Goal: Task Accomplishment & Management: Use online tool/utility

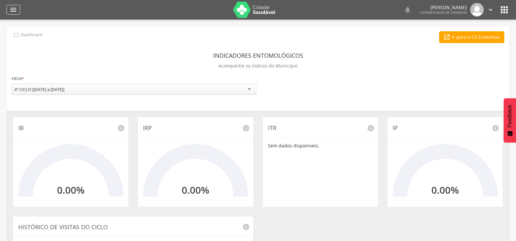
click at [13, 6] on div "" at bounding box center [14, 10] width 14 height 10
click at [478, 35] on link " Ir para o CS Endemias" at bounding box center [473, 37] width 65 height 12
click at [17, 10] on icon "" at bounding box center [13, 10] width 8 height 8
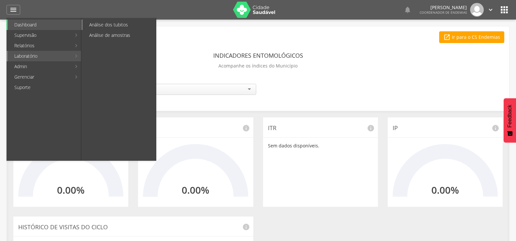
click at [125, 27] on link "Análise dos tubitos" at bounding box center [119, 25] width 73 height 10
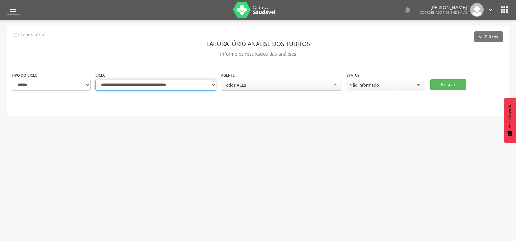
click at [212, 85] on select "**********" at bounding box center [155, 84] width 121 height 11
select select "**********"
click at [95, 79] on select "**********" at bounding box center [155, 84] width 121 height 11
click at [457, 81] on button "Buscar" at bounding box center [449, 84] width 36 height 11
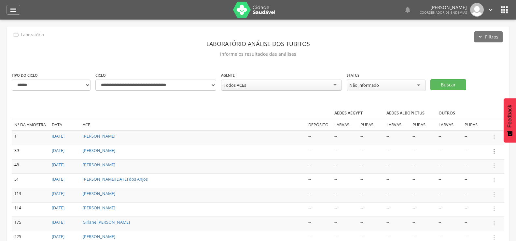
click at [495, 150] on icon "" at bounding box center [494, 151] width 7 height 7
click at [477, 136] on link "Informar resultado" at bounding box center [471, 140] width 51 height 8
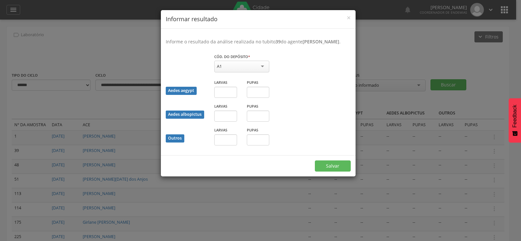
click at [256, 67] on div "A1" at bounding box center [241, 67] width 55 height 12
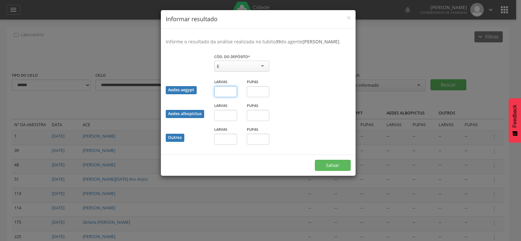
click at [225, 91] on input "text" at bounding box center [225, 91] width 23 height 11
type input "*"
click at [345, 164] on button "Salvar" at bounding box center [333, 165] width 36 height 11
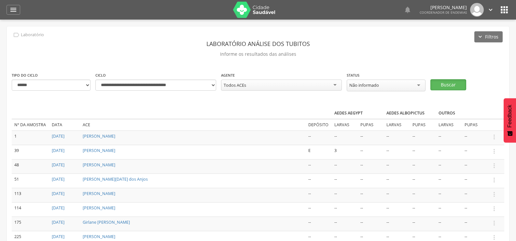
click at [444, 80] on button "Buscar" at bounding box center [449, 84] width 36 height 11
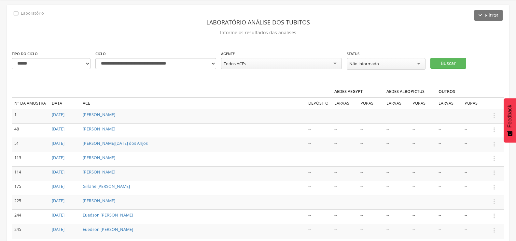
scroll to position [65, 0]
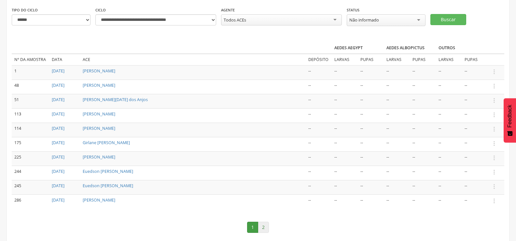
click at [263, 224] on link "2" at bounding box center [263, 226] width 11 height 11
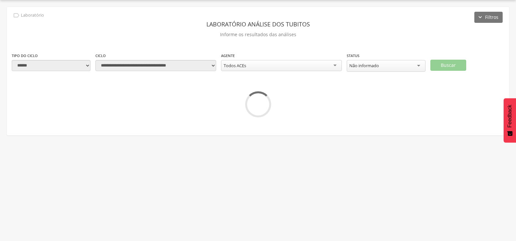
scroll to position [38, 0]
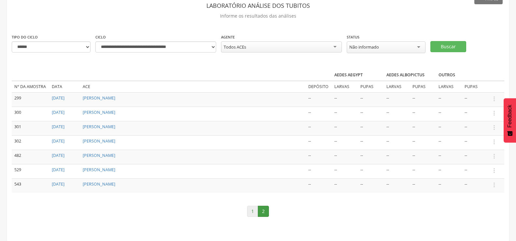
click at [253, 209] on link "1" at bounding box center [252, 211] width 11 height 11
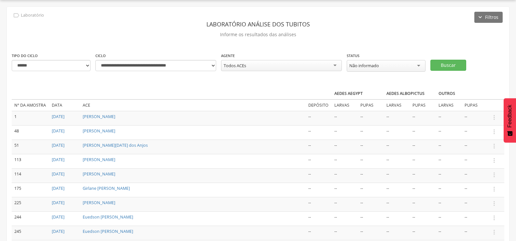
scroll to position [65, 0]
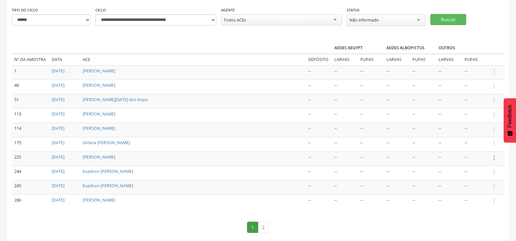
click at [494, 157] on icon "" at bounding box center [494, 157] width 7 height 7
click at [477, 146] on link "Informar resultado" at bounding box center [471, 147] width 51 height 8
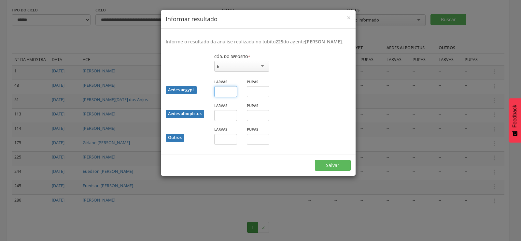
click at [232, 97] on input "text" at bounding box center [225, 91] width 23 height 11
type input "*"
click at [332, 170] on button "Salvar" at bounding box center [333, 165] width 36 height 11
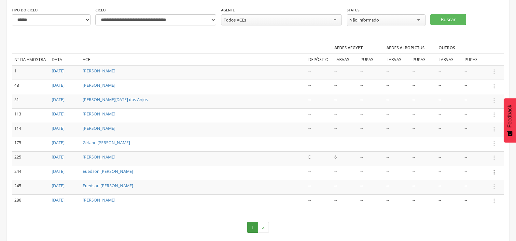
click at [494, 171] on icon "" at bounding box center [494, 171] width 7 height 7
click at [485, 158] on link "Informar resultado" at bounding box center [471, 161] width 51 height 8
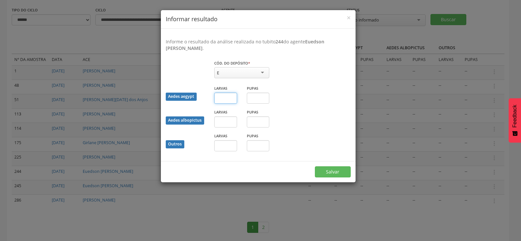
click at [219, 100] on input "text" at bounding box center [225, 98] width 23 height 11
type input "*"
click at [259, 99] on input "text" at bounding box center [258, 98] width 23 height 11
type input "*"
click at [336, 172] on button "Salvar" at bounding box center [333, 171] width 36 height 11
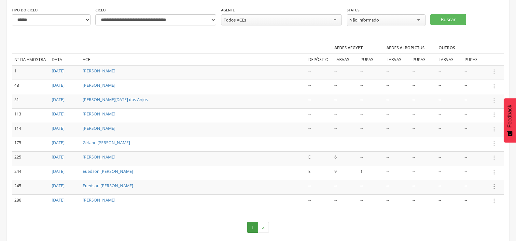
click at [493, 185] on icon "" at bounding box center [494, 186] width 7 height 7
click at [489, 174] on link "Informar resultado" at bounding box center [471, 175] width 51 height 8
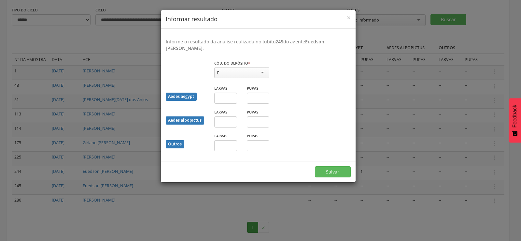
click at [256, 68] on div "E" at bounding box center [241, 72] width 55 height 11
click at [224, 97] on input "text" at bounding box center [225, 98] width 23 height 11
type input "*"
click at [251, 100] on input "text" at bounding box center [258, 98] width 23 height 11
type input "*"
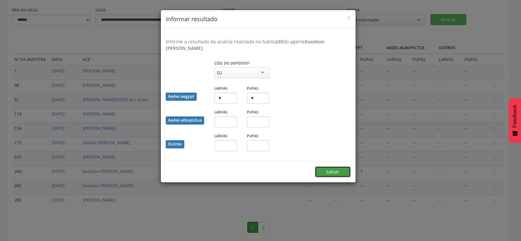
click at [332, 166] on button "Salvar" at bounding box center [333, 171] width 36 height 11
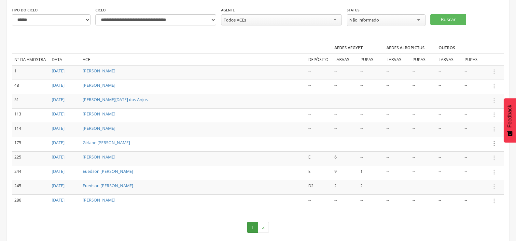
click at [492, 140] on icon "" at bounding box center [494, 143] width 7 height 7
click at [485, 128] on link "Informar resultado" at bounding box center [471, 132] width 51 height 8
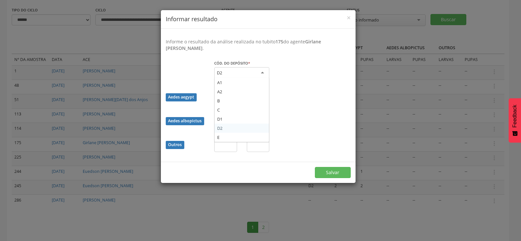
click at [249, 72] on div "D2" at bounding box center [241, 73] width 55 height 12
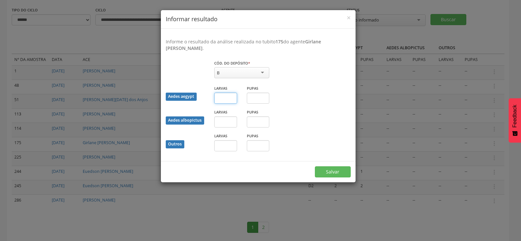
click at [223, 101] on input "text" at bounding box center [225, 98] width 23 height 11
type input "*"
click at [255, 96] on input "text" at bounding box center [258, 98] width 23 height 11
type input "*"
click at [336, 168] on button "Salvar" at bounding box center [333, 171] width 36 height 11
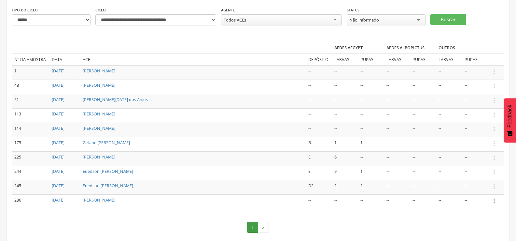
click at [496, 200] on icon "" at bounding box center [494, 200] width 7 height 7
click at [482, 188] on link "Informar resultado" at bounding box center [471, 190] width 51 height 8
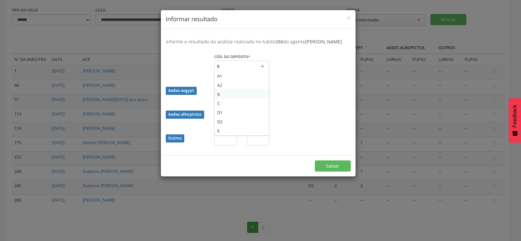
click at [245, 71] on div "B" at bounding box center [241, 67] width 55 height 12
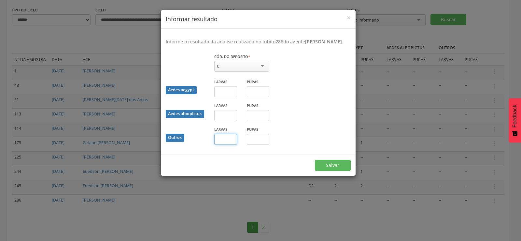
click at [229, 145] on input "text" at bounding box center [225, 139] width 23 height 11
type input "*"
click at [337, 171] on button "Salvar" at bounding box center [333, 165] width 36 height 11
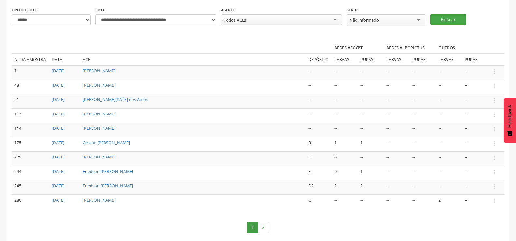
click at [455, 14] on button "Buscar" at bounding box center [449, 19] width 36 height 11
click at [495, 141] on icon "" at bounding box center [494, 143] width 7 height 7
click at [481, 129] on link "Informar resultado" at bounding box center [471, 132] width 51 height 8
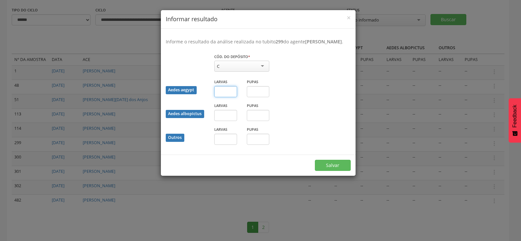
click at [228, 97] on input "text" at bounding box center [225, 91] width 23 height 11
type input "*"
click at [336, 170] on button "Salvar" at bounding box center [333, 165] width 36 height 11
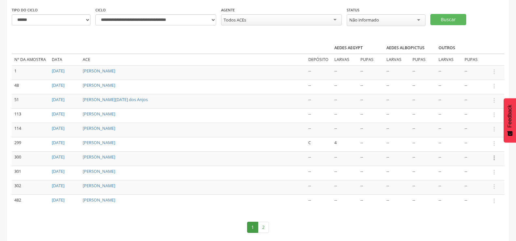
click at [495, 155] on icon "" at bounding box center [494, 157] width 7 height 7
click at [482, 143] on link "Informar resultado" at bounding box center [471, 147] width 51 height 8
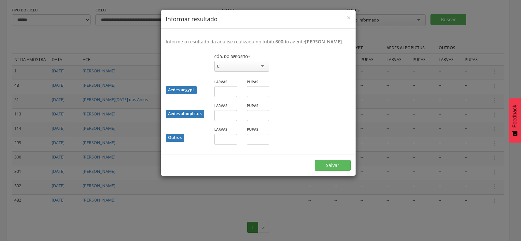
click at [253, 67] on div "Cód. do depósito * * C A1 A2 B C D1 D2 E Campo obrigatório" at bounding box center [241, 63] width 55 height 21
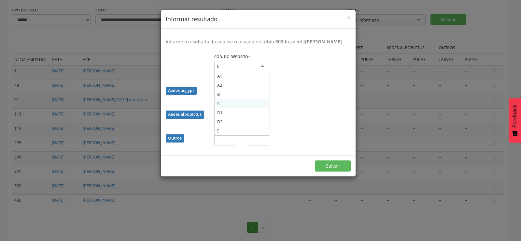
click at [252, 72] on div "C" at bounding box center [241, 67] width 55 height 12
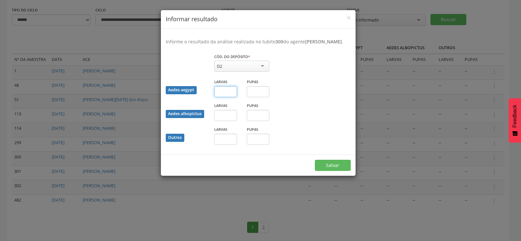
click at [221, 96] on input "text" at bounding box center [225, 91] width 23 height 11
type input "**"
click at [330, 168] on button "Salvar" at bounding box center [333, 165] width 36 height 11
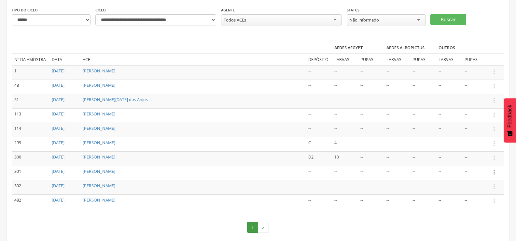
click at [493, 169] on icon "" at bounding box center [494, 171] width 7 height 7
click at [475, 157] on link "Informar resultado" at bounding box center [471, 161] width 51 height 8
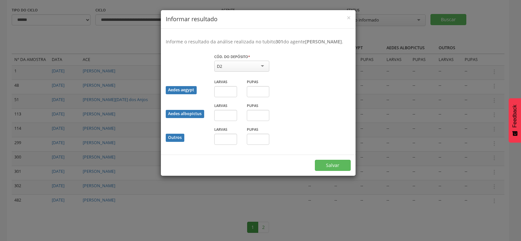
click at [248, 72] on div "D2" at bounding box center [241, 66] width 55 height 11
click at [227, 97] on input "text" at bounding box center [225, 91] width 23 height 11
type input "*"
drag, startPoint x: 259, startPoint y: 99, endPoint x: 259, endPoint y: 106, distance: 6.5
click at [259, 102] on div "Pupas" at bounding box center [258, 90] width 33 height 24
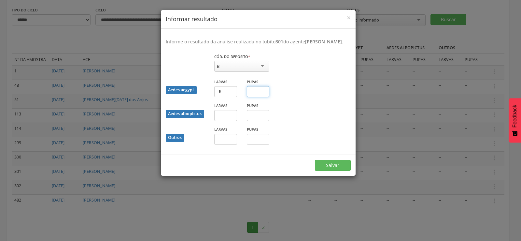
type input "*"
click at [336, 169] on button "Salvar" at bounding box center [333, 165] width 36 height 11
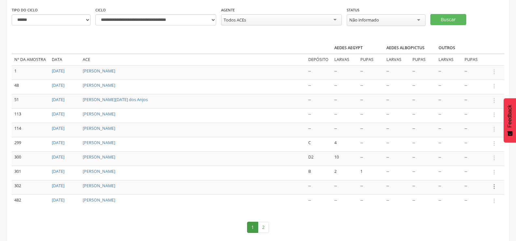
click at [495, 184] on icon "" at bounding box center [494, 186] width 7 height 7
click at [479, 172] on link "Informar resultado" at bounding box center [471, 175] width 51 height 8
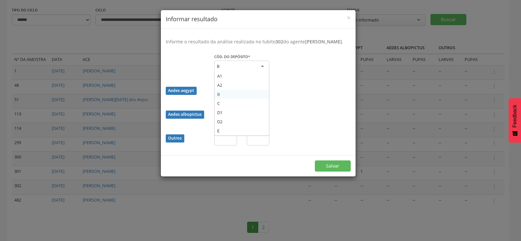
click at [229, 72] on div "B" at bounding box center [241, 67] width 55 height 12
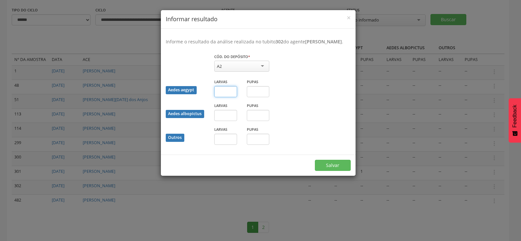
click at [224, 97] on input "text" at bounding box center [225, 91] width 23 height 11
type input "*"
click at [253, 97] on input "text" at bounding box center [258, 91] width 23 height 11
type input "*"
click at [332, 171] on button "Salvar" at bounding box center [333, 165] width 36 height 11
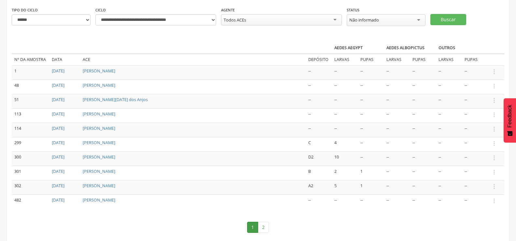
click at [482, 125] on td "--" at bounding box center [475, 129] width 26 height 14
click at [494, 112] on icon "" at bounding box center [494, 114] width 7 height 7
click at [476, 103] on link "Informar resultado" at bounding box center [471, 104] width 51 height 8
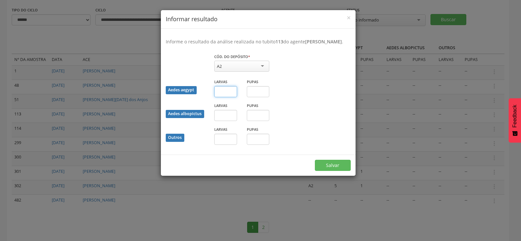
click at [229, 92] on input "text" at bounding box center [225, 91] width 23 height 11
type input "*"
click at [344, 162] on button "Salvar" at bounding box center [333, 165] width 36 height 11
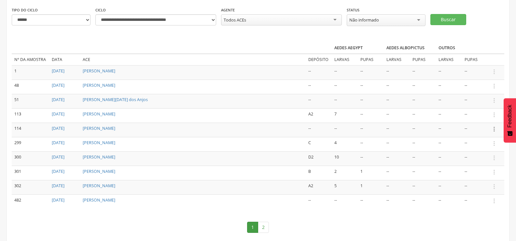
click at [494, 127] on icon "" at bounding box center [494, 128] width 7 height 7
click at [481, 117] on link "Informar resultado" at bounding box center [471, 118] width 51 height 8
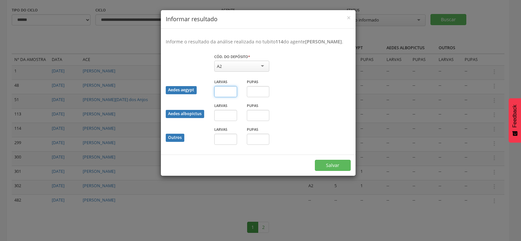
click at [225, 93] on input "text" at bounding box center [225, 91] width 23 height 11
type input "*"
click at [254, 93] on input "text" at bounding box center [258, 91] width 23 height 11
type input "*"
click at [330, 164] on button "Salvar" at bounding box center [333, 165] width 36 height 11
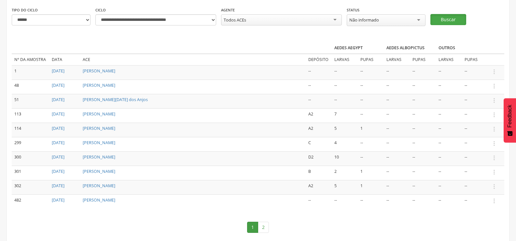
click at [443, 19] on button "Buscar" at bounding box center [449, 19] width 36 height 11
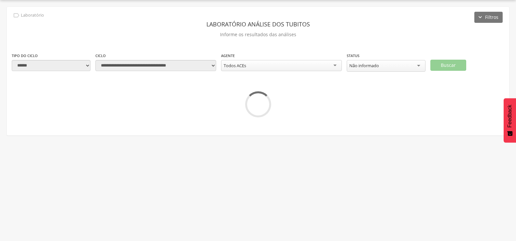
scroll to position [24, 0]
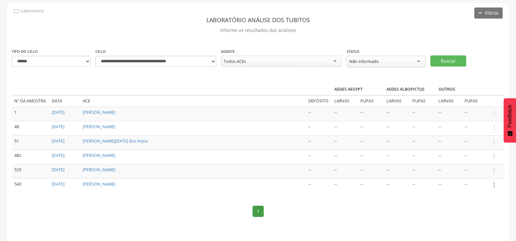
click at [495, 184] on icon "" at bounding box center [494, 184] width 7 height 7
click at [483, 172] on link "Informar resultado" at bounding box center [471, 174] width 51 height 8
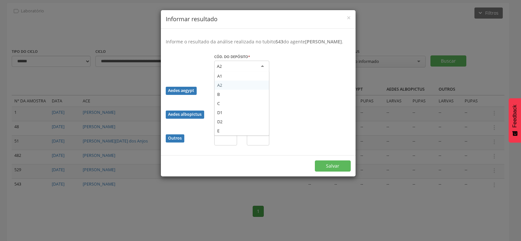
click at [241, 71] on div "A2" at bounding box center [241, 67] width 55 height 12
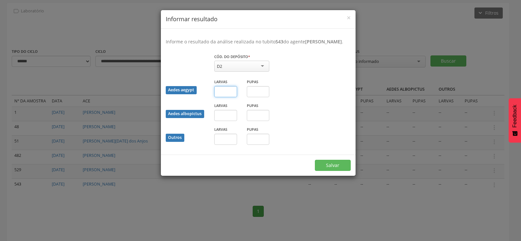
click at [224, 97] on input "text" at bounding box center [225, 91] width 23 height 11
type input "*"
drag, startPoint x: 259, startPoint y: 96, endPoint x: 258, endPoint y: 103, distance: 7.6
click at [258, 97] on input "text" at bounding box center [258, 91] width 23 height 11
type input "*"
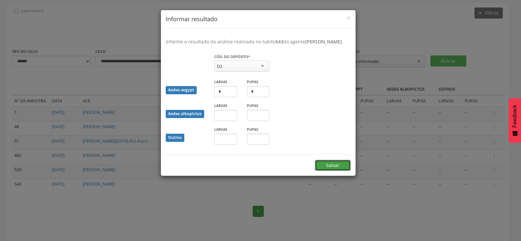
click at [328, 170] on button "Salvar" at bounding box center [333, 165] width 36 height 11
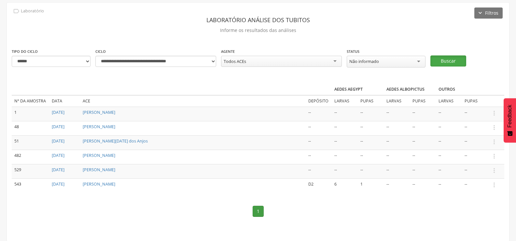
click at [453, 59] on button "Buscar" at bounding box center [449, 60] width 36 height 11
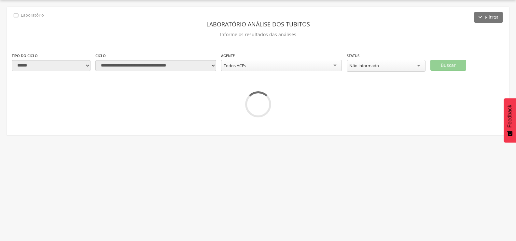
scroll to position [20, 0]
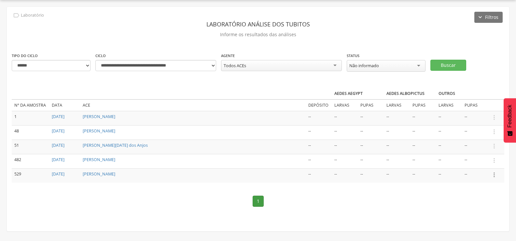
click at [495, 172] on icon "" at bounding box center [494, 174] width 7 height 7
click at [491, 160] on link "Informar resultado" at bounding box center [471, 164] width 51 height 8
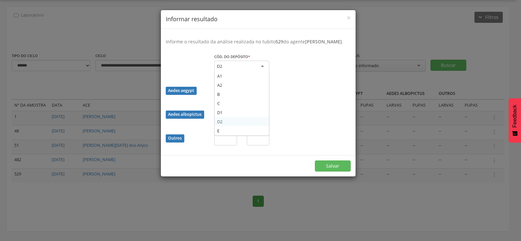
click at [254, 64] on div "D2" at bounding box center [241, 67] width 55 height 12
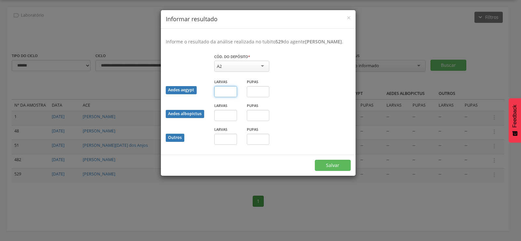
click at [222, 96] on input "text" at bounding box center [225, 91] width 23 height 11
type input "*"
click at [263, 93] on input "text" at bounding box center [258, 91] width 23 height 11
type input "*"
click at [338, 164] on button "Salvar" at bounding box center [333, 165] width 36 height 11
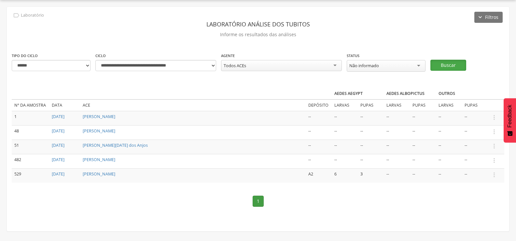
click at [445, 63] on button "Buscar" at bounding box center [449, 65] width 36 height 11
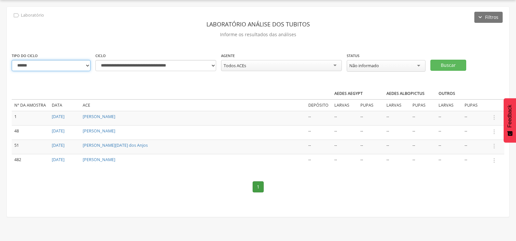
click at [86, 63] on select "**********" at bounding box center [51, 65] width 79 height 11
select select "*"
click at [12, 60] on select "**********" at bounding box center [51, 65] width 79 height 11
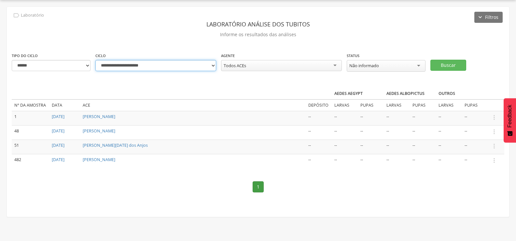
click at [210, 64] on select "**********" at bounding box center [155, 65] width 121 height 11
select select "**********"
click at [95, 60] on select "**********" at bounding box center [155, 65] width 121 height 11
click at [455, 66] on button "Buscar" at bounding box center [449, 65] width 36 height 11
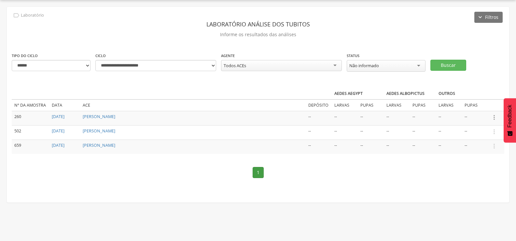
click at [494, 115] on icon "" at bounding box center [494, 117] width 7 height 7
click at [483, 103] on link "Informar resultado" at bounding box center [471, 106] width 51 height 8
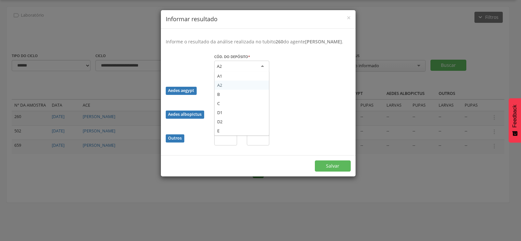
click at [258, 70] on div "A2" at bounding box center [241, 67] width 55 height 12
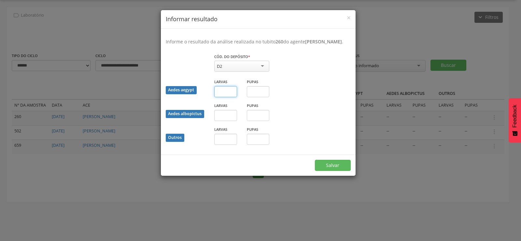
click at [222, 97] on input "text" at bounding box center [225, 91] width 23 height 11
type input "*"
click at [331, 169] on button "Salvar" at bounding box center [333, 165] width 36 height 11
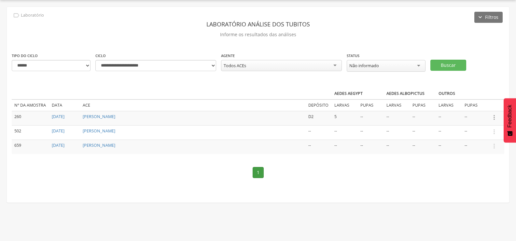
click at [493, 115] on icon "" at bounding box center [494, 117] width 7 height 7
click at [482, 103] on link "Informar resultado" at bounding box center [471, 106] width 51 height 8
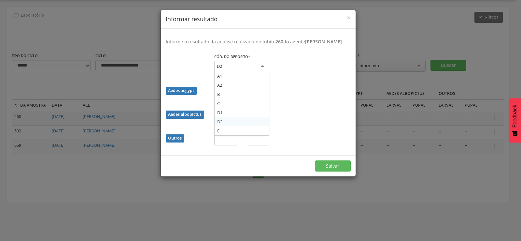
click at [255, 69] on div "D2" at bounding box center [241, 67] width 55 height 12
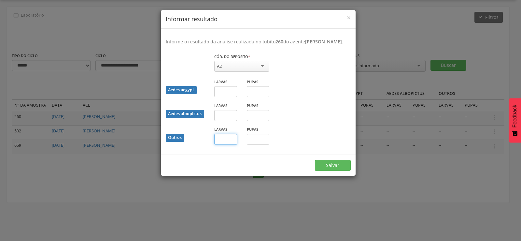
click at [219, 145] on input "text" at bounding box center [225, 139] width 23 height 11
type input "**"
click at [337, 171] on button "Salvar" at bounding box center [333, 165] width 36 height 11
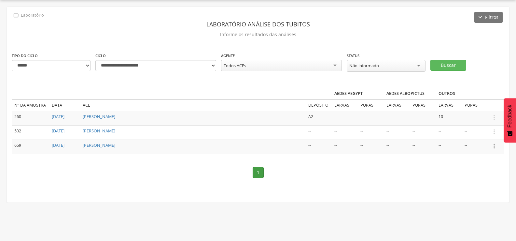
click at [494, 144] on icon "" at bounding box center [494, 145] width 7 height 7
click at [466, 131] on link "Informar resultado" at bounding box center [471, 135] width 51 height 8
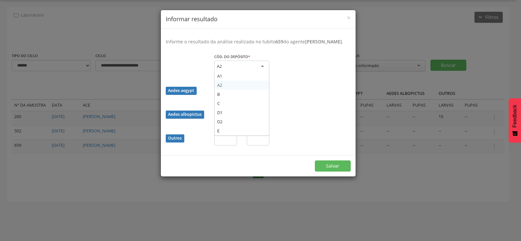
click at [255, 69] on div "A2" at bounding box center [241, 67] width 55 height 12
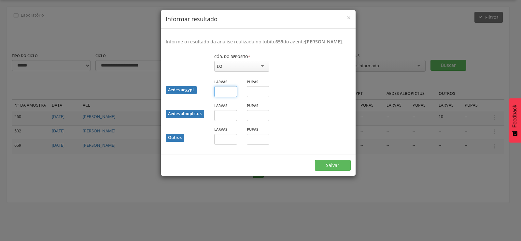
click at [223, 96] on input "text" at bounding box center [225, 91] width 23 height 11
type input "*"
click at [240, 71] on div "D2" at bounding box center [241, 66] width 55 height 11
click at [224, 97] on input "*" at bounding box center [225, 91] width 23 height 11
type input "*"
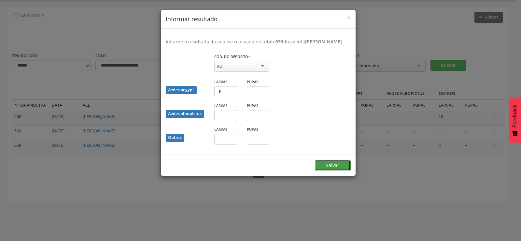
click at [347, 169] on button "Salvar" at bounding box center [333, 165] width 36 height 11
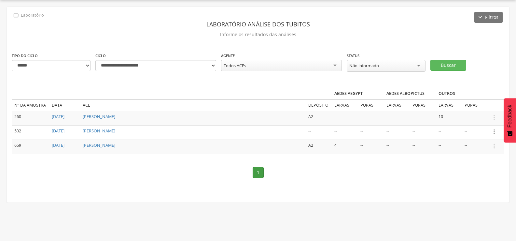
click at [494, 131] on icon "" at bounding box center [494, 131] width 7 height 7
click at [465, 119] on link "Informar resultado" at bounding box center [471, 121] width 51 height 8
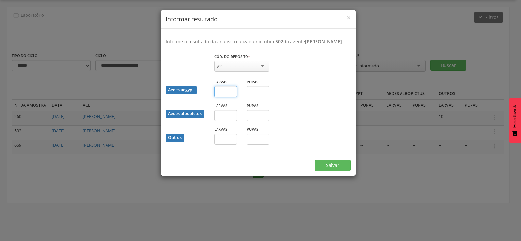
click at [227, 97] on input "text" at bounding box center [225, 91] width 23 height 11
type input "*"
click at [332, 169] on button "Salvar" at bounding box center [333, 165] width 36 height 11
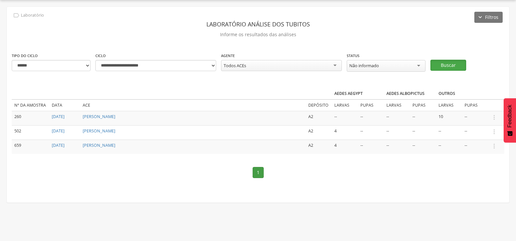
click at [454, 63] on button "Buscar" at bounding box center [449, 65] width 36 height 11
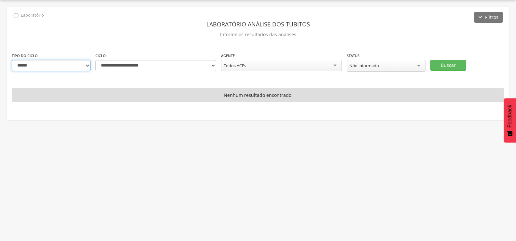
click at [86, 65] on select "**********" at bounding box center [51, 65] width 79 height 11
select select "*"
click at [12, 60] on select "**********" at bounding box center [51, 65] width 79 height 11
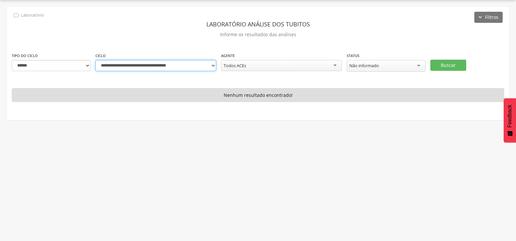
click at [208, 65] on select "**********" at bounding box center [155, 65] width 121 height 11
select select "**********"
click at [95, 60] on select "**********" at bounding box center [155, 65] width 121 height 11
click at [442, 61] on button "Buscar" at bounding box center [449, 65] width 36 height 11
